Goal: Task Accomplishment & Management: Manage account settings

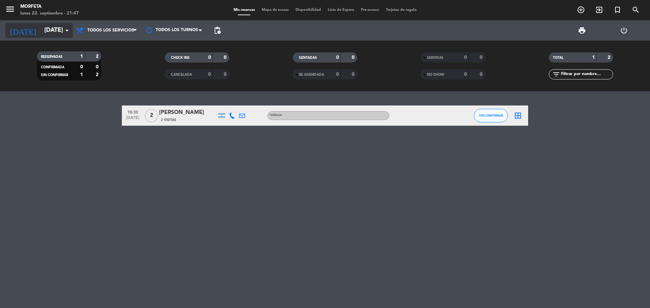
click at [44, 26] on input "[DATE]" at bounding box center [80, 31] width 78 height 14
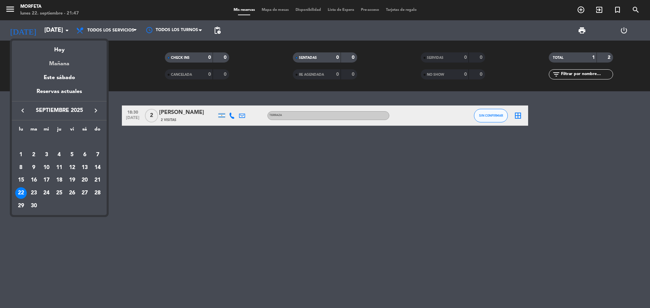
click at [60, 65] on div "Mañana" at bounding box center [59, 61] width 95 height 14
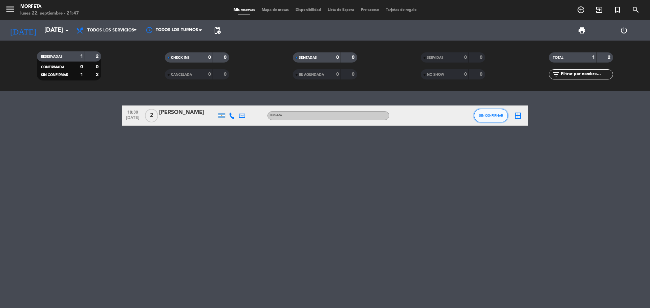
click at [500, 112] on button "SIN CONFIRMAR" at bounding box center [491, 116] width 34 height 14
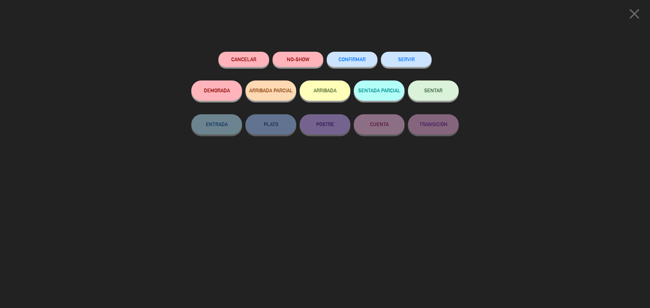
click at [344, 54] on button "CONFIRMAR" at bounding box center [351, 59] width 51 height 15
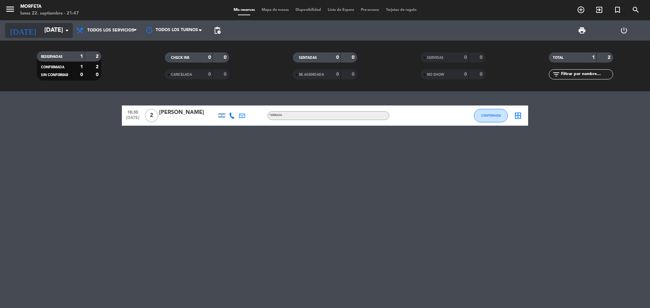
click at [41, 33] on input "[DATE]" at bounding box center [80, 31] width 78 height 14
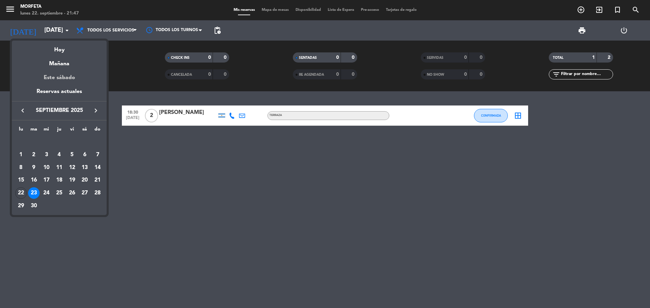
click at [52, 81] on div "Este sábado" at bounding box center [59, 77] width 95 height 19
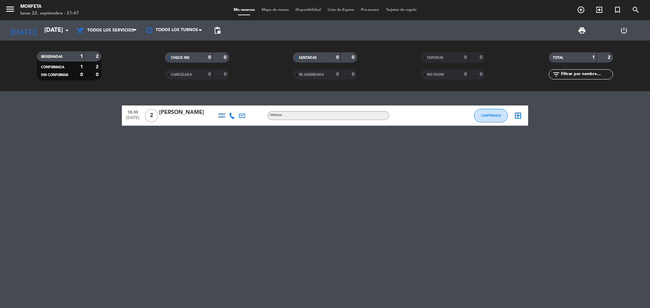
type input "[DATE]"
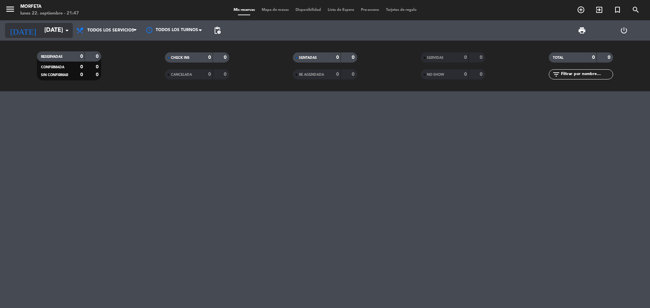
drag, startPoint x: 41, startPoint y: 20, endPoint x: 43, endPoint y: 37, distance: 17.8
click at [41, 23] on div "menu Morfeta [DATE] 22. septiembre - 21:47 Mis reservas Mapa de mesas Disponibi…" at bounding box center [325, 45] width 650 height 91
click at [43, 33] on input "[DATE]" at bounding box center [80, 31] width 78 height 14
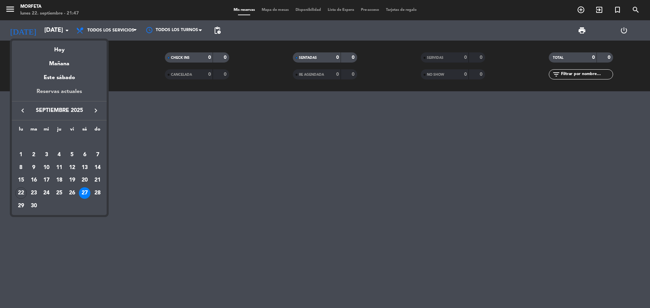
click at [59, 90] on div "Reservas actuales" at bounding box center [59, 94] width 95 height 14
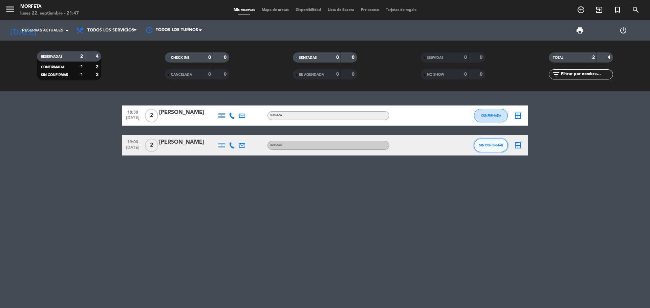
click at [497, 152] on button "SIN CONFIRMAR" at bounding box center [491, 146] width 34 height 14
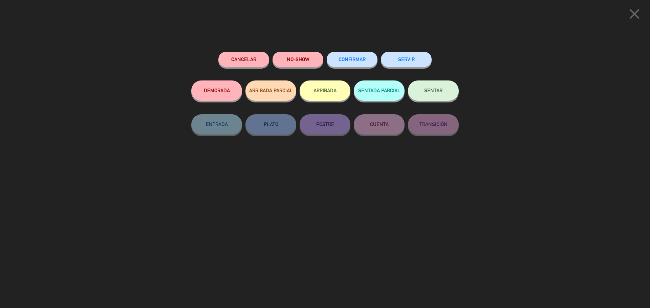
click at [358, 57] on button "CONFIRMAR" at bounding box center [351, 59] width 51 height 15
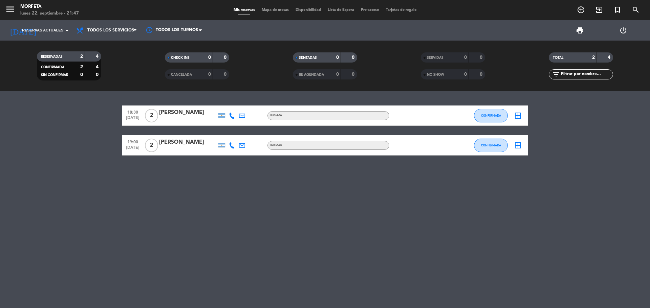
click at [131, 146] on span "[DATE]" at bounding box center [132, 149] width 17 height 8
